Goal: Transaction & Acquisition: Purchase product/service

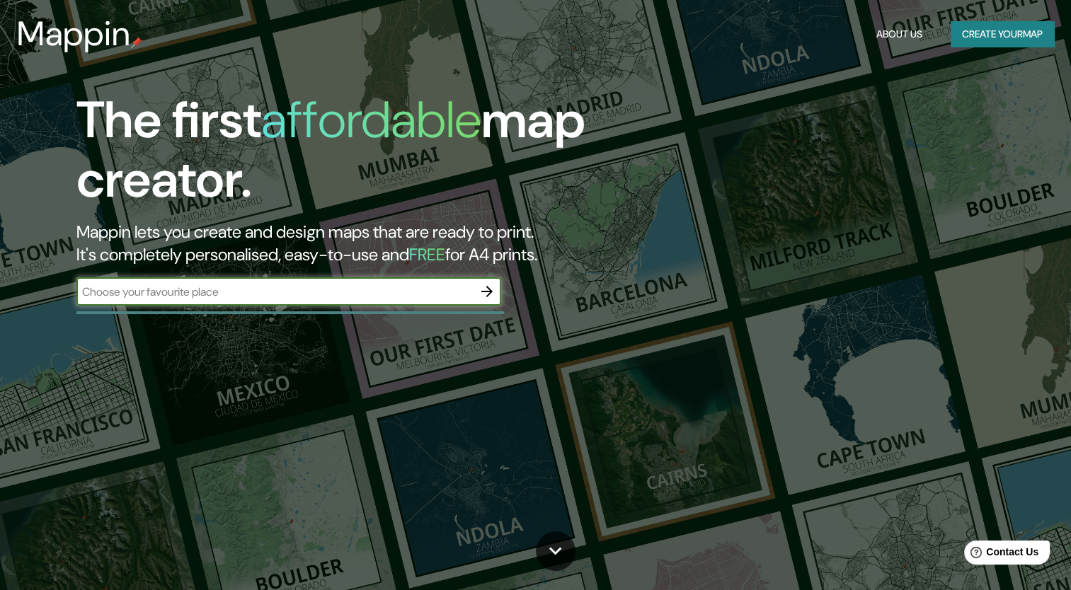
click at [459, 293] on input "text" at bounding box center [274, 292] width 396 height 16
type input "Plymouth"
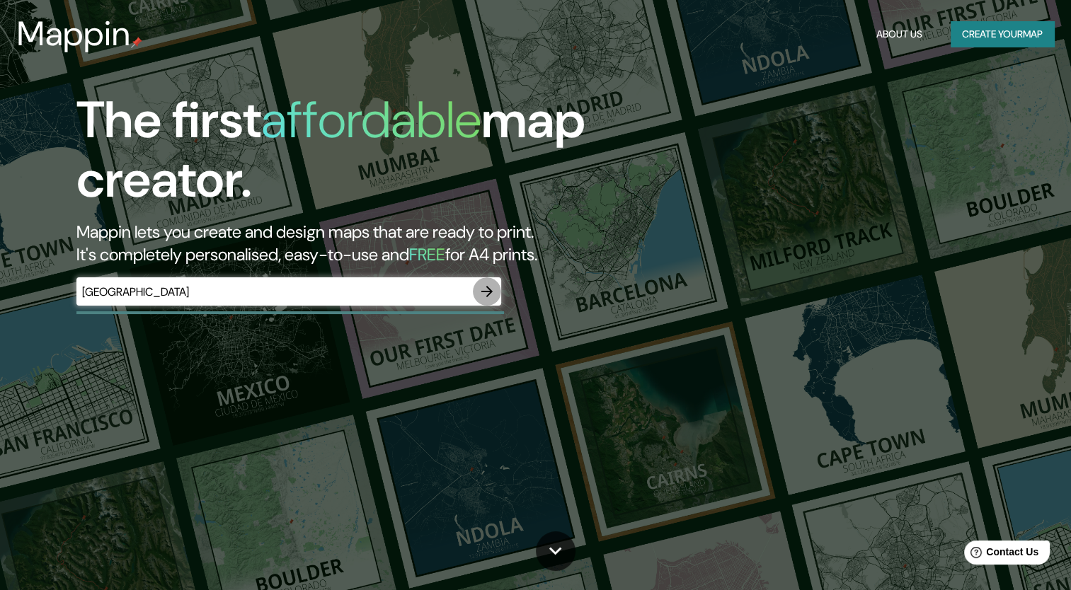
click at [487, 294] on icon "button" at bounding box center [486, 291] width 17 height 17
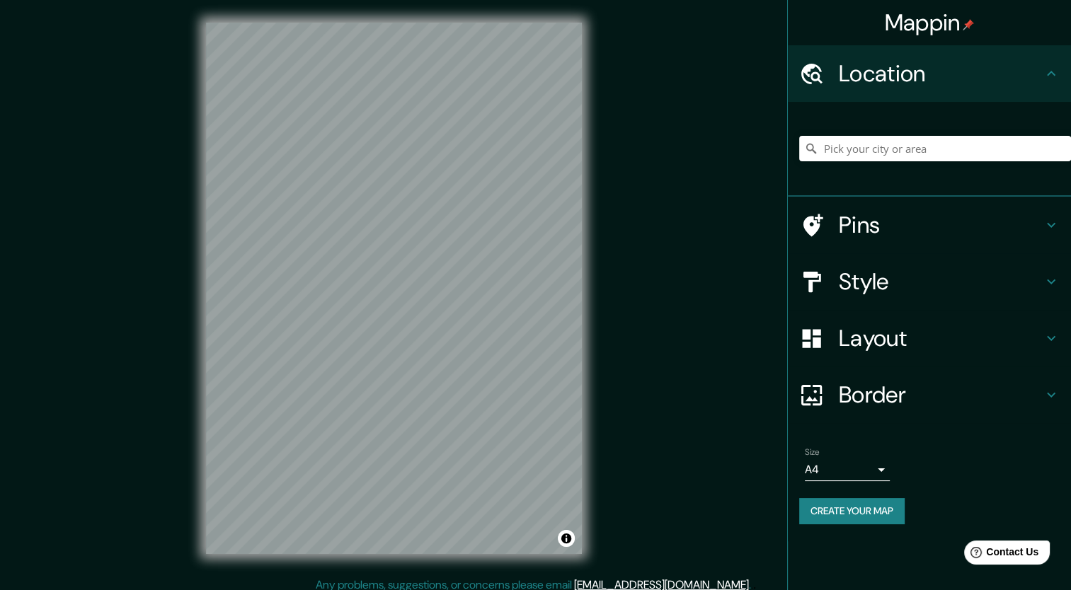
click at [611, 299] on div "Mappin Location Pins Style Layout Border Choose a border. Hint : you can make l…" at bounding box center [535, 299] width 1071 height 599
click at [878, 514] on button "Create your map" at bounding box center [851, 511] width 105 height 26
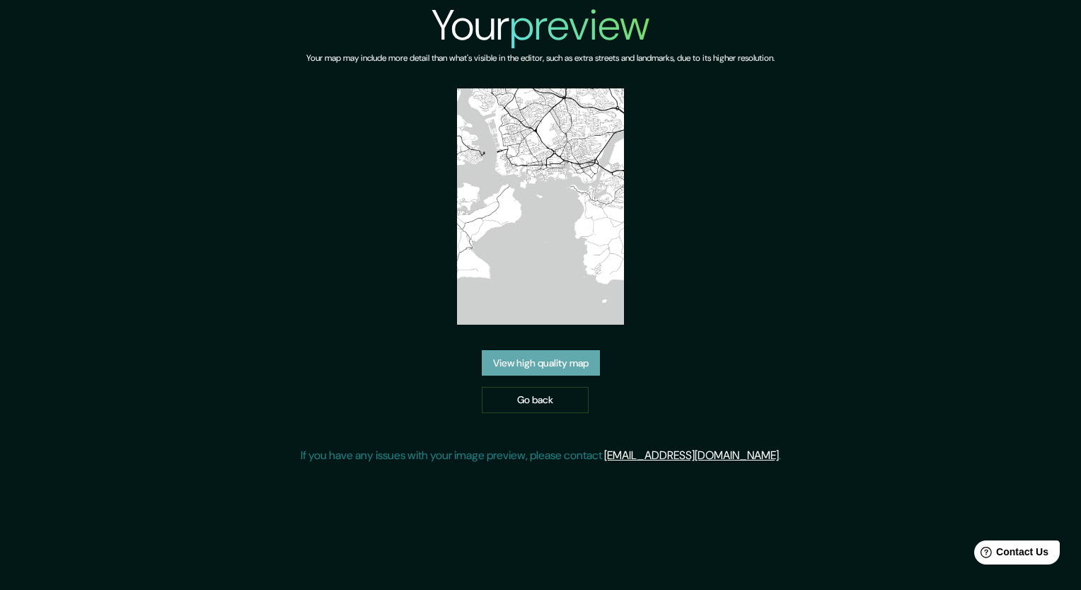
click at [565, 369] on link "View high quality map" at bounding box center [541, 363] width 118 height 26
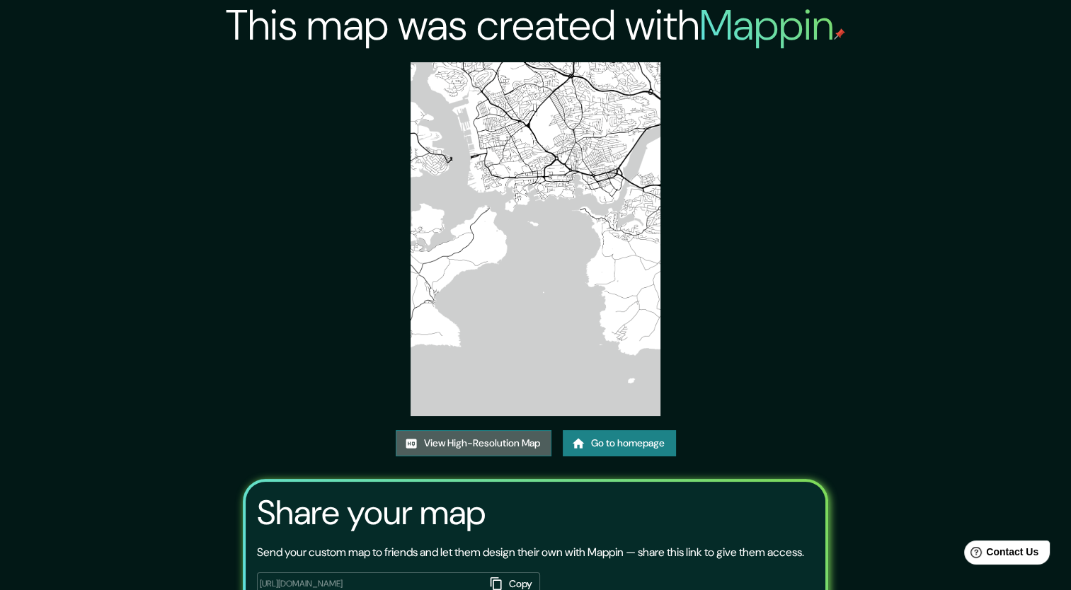
click at [514, 447] on link "View High-Resolution Map" at bounding box center [474, 443] width 156 height 26
